Goal: Answer question/provide support: Share knowledge or assist other users

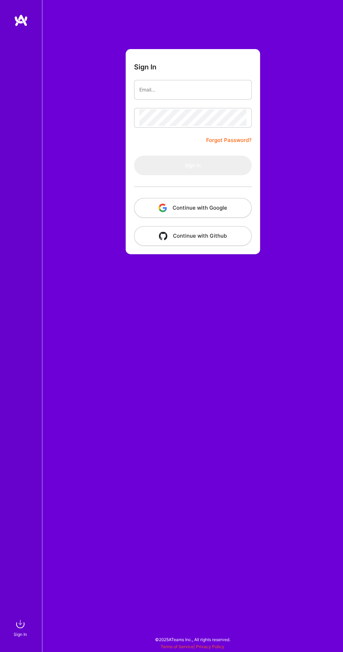
click at [166, 207] on img "button" at bounding box center [163, 208] width 8 height 8
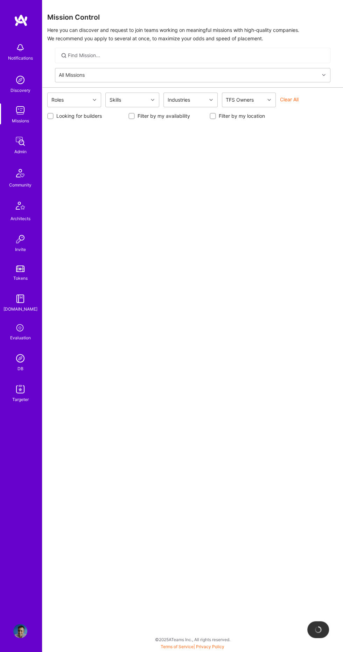
click at [25, 362] on img at bounding box center [20, 358] width 14 height 14
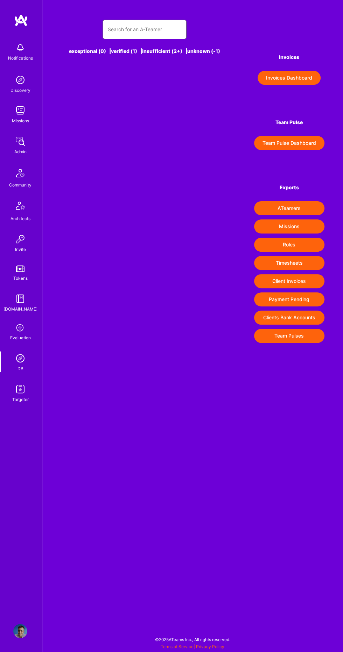
click at [144, 29] on input "text" at bounding box center [145, 29] width 74 height 17
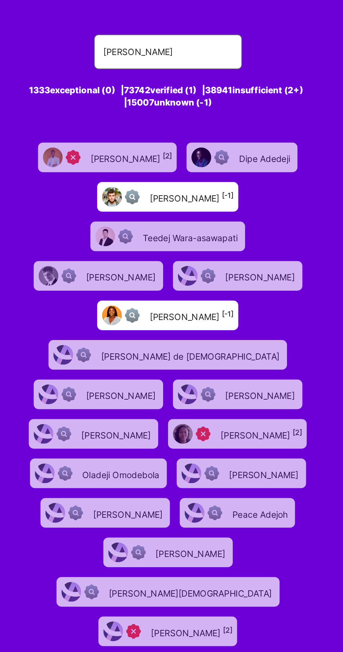
type input "[PERSON_NAME]"
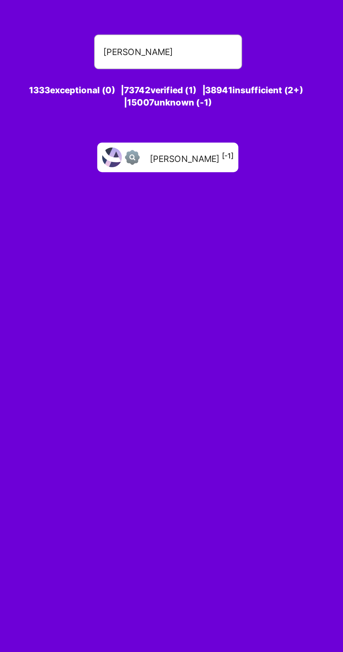
click at [158, 88] on div "[PERSON_NAME] [-1]" at bounding box center [158, 89] width 48 height 8
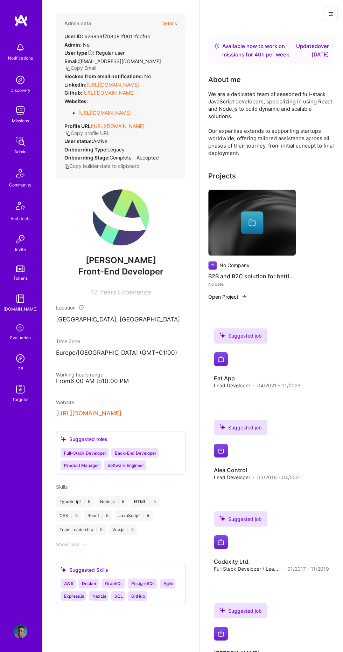
click at [173, 23] on button "Details" at bounding box center [170, 23] width 16 height 19
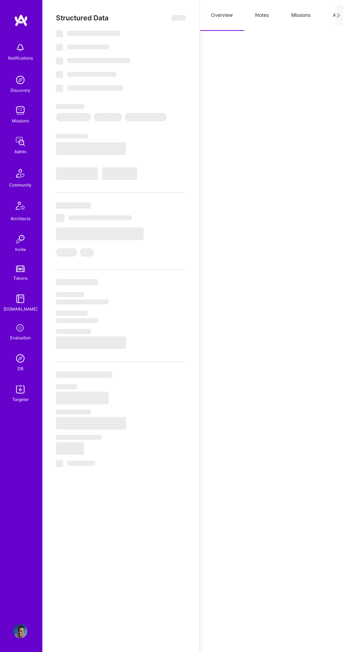
select select "Right Now"
select select "Unknown"
select select "US"
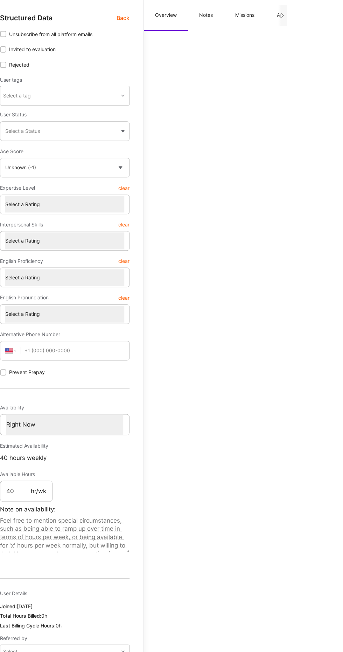
click at [306, 22] on button "Missions" at bounding box center [301, 15] width 42 height 31
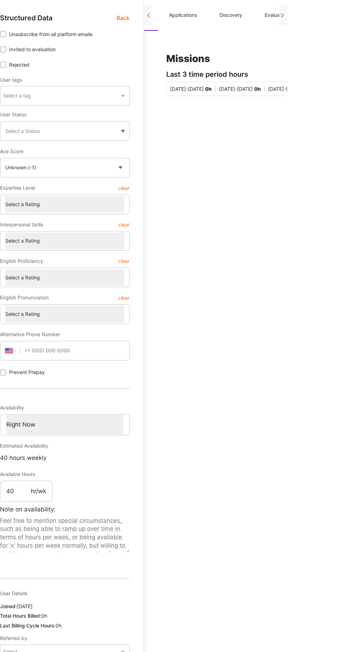
scroll to position [0, 110]
click at [237, 19] on button "Applications" at bounding box center [237, 15] width 50 height 31
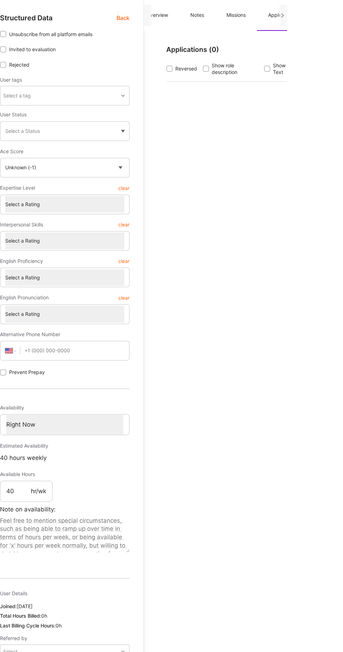
scroll to position [0, 0]
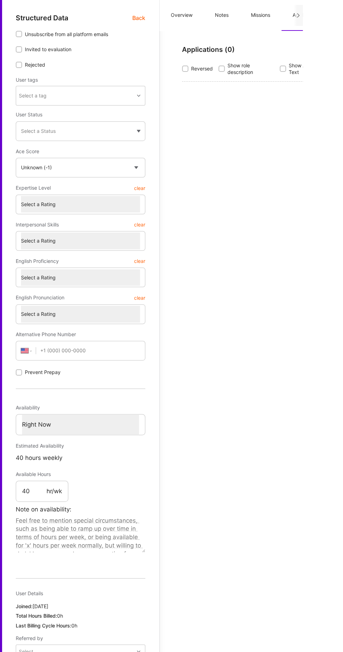
click at [183, 15] on span "Back" at bounding box center [179, 18] width 13 height 8
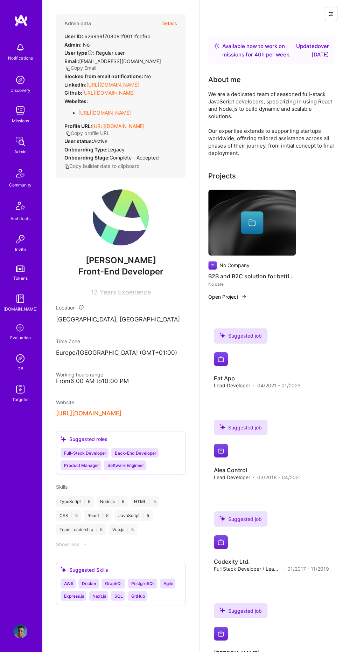
click at [162, 23] on button "Details" at bounding box center [170, 23] width 16 height 19
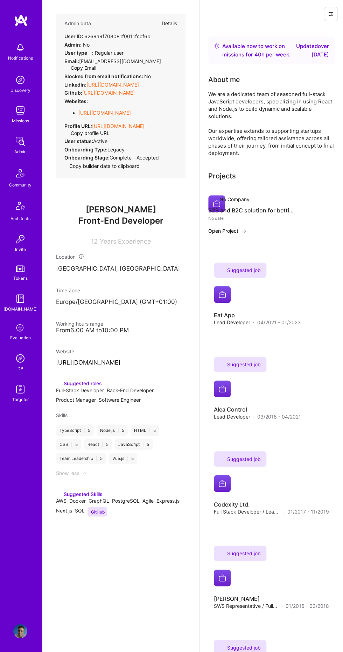
type textarea "x"
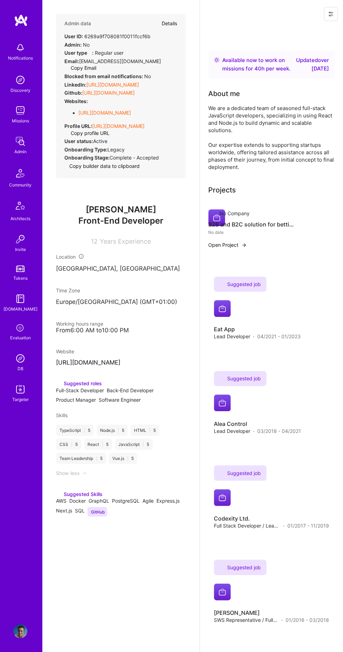
select select "Unknown"
select select "US"
select select "Right Now"
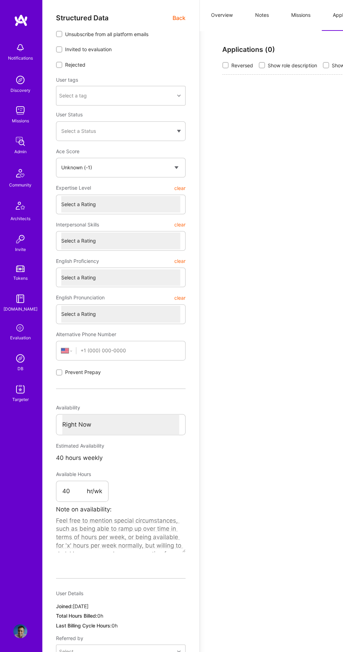
click at [177, 19] on span "Back" at bounding box center [179, 18] width 13 height 8
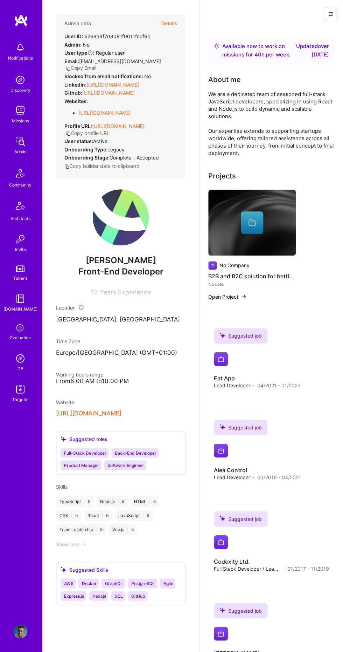
click at [172, 23] on button "Details" at bounding box center [170, 23] width 16 height 19
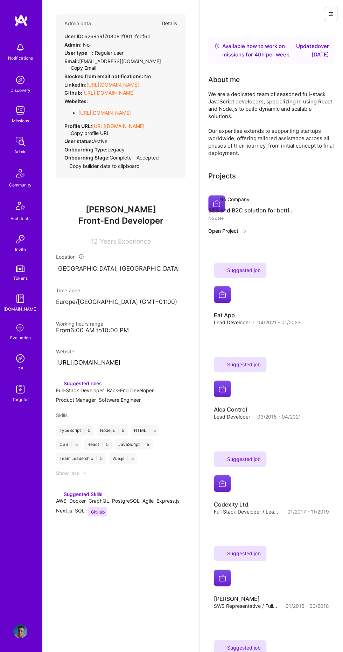
type textarea "x"
select select "Unknown"
select select "US"
select select "Right Now"
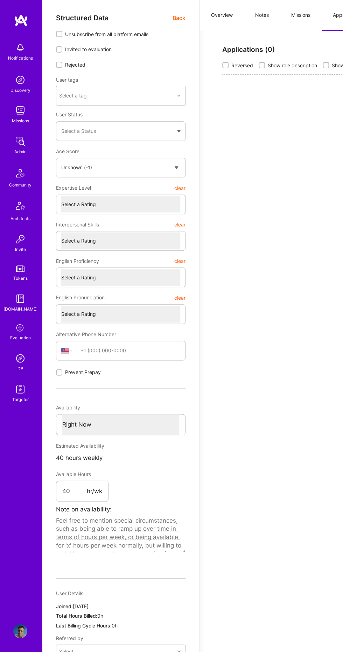
type textarea "x"
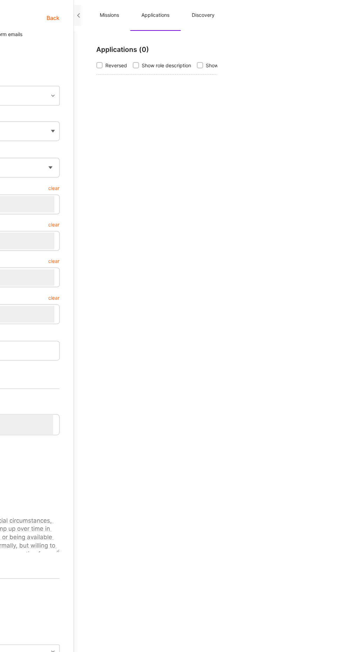
scroll to position [0, 108]
click at [342, 18] on button "Evaluation" at bounding box center [335, 15] width 46 height 31
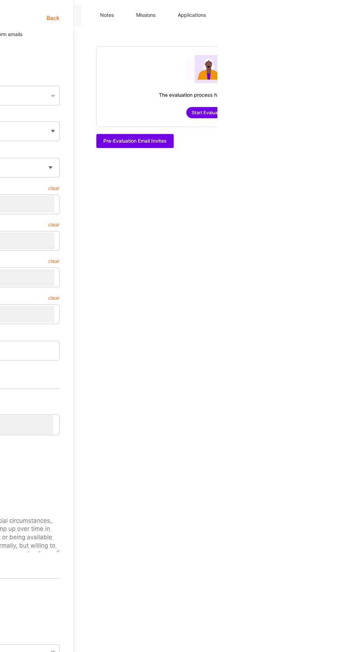
scroll to position [0, 0]
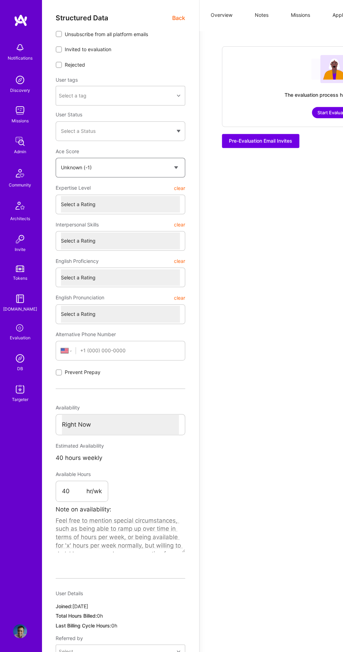
click at [160, 170] on select "Select a score Exceptional (0) Verified (1) Unknown (-1) Insufficient (2+)" at bounding box center [120, 167] width 119 height 17
click at [183, 18] on span "Back" at bounding box center [179, 18] width 13 height 8
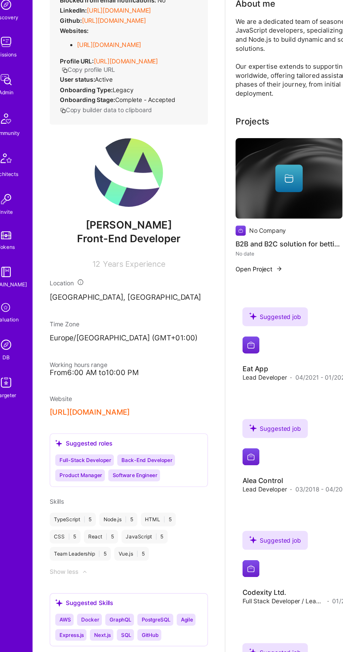
scroll to position [0, 0]
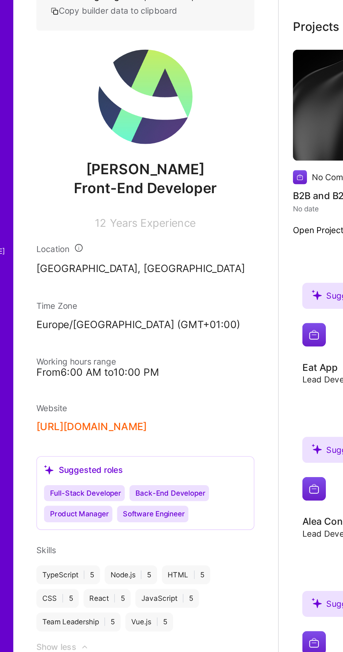
click at [97, 415] on button "[URL][DOMAIN_NAME]" at bounding box center [89, 413] width 66 height 7
